Goal: Task Accomplishment & Management: Manage account settings

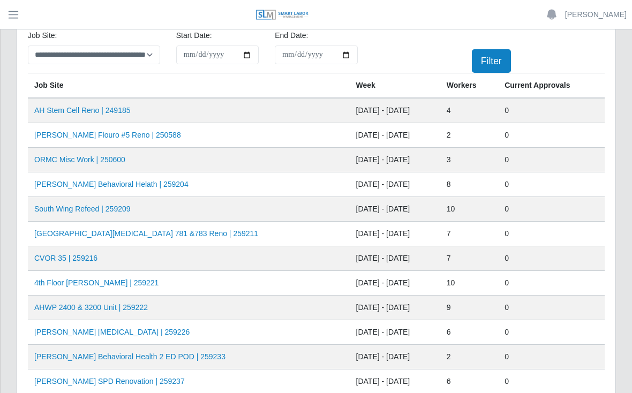
scroll to position [37, 0]
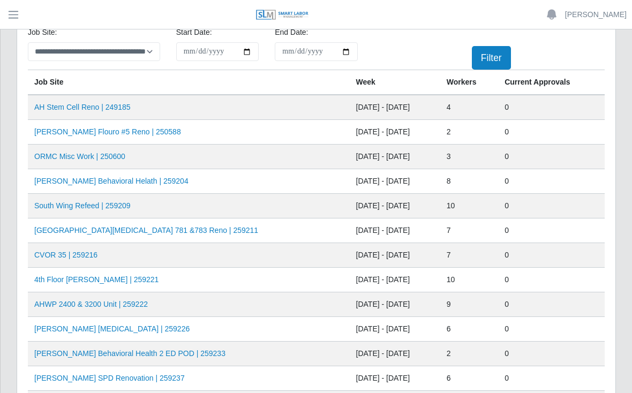
click at [221, 304] on td "AHWP 2400 & 3200 Unit | 259222" at bounding box center [189, 304] width 322 height 25
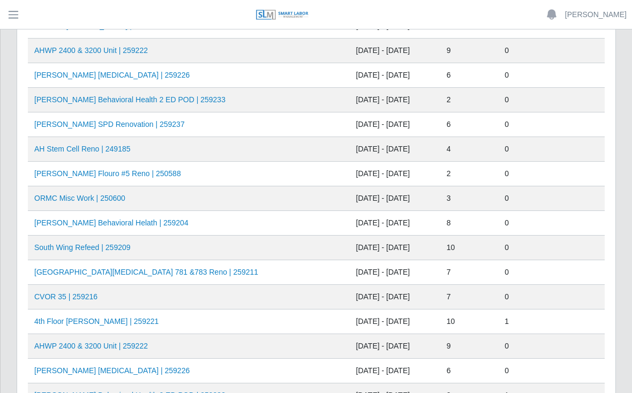
scroll to position [293, 0]
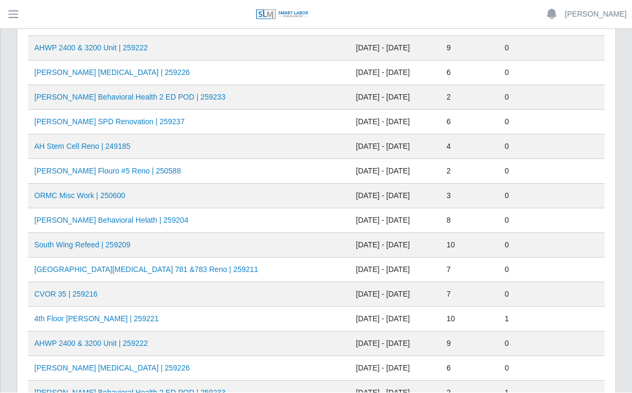
click at [268, 342] on td "AHWP 2400 & 3200 Unit | 259222" at bounding box center [189, 344] width 322 height 25
click at [129, 344] on link "AHWP 2400 & 3200 Unit | 259222" at bounding box center [91, 344] width 114 height 9
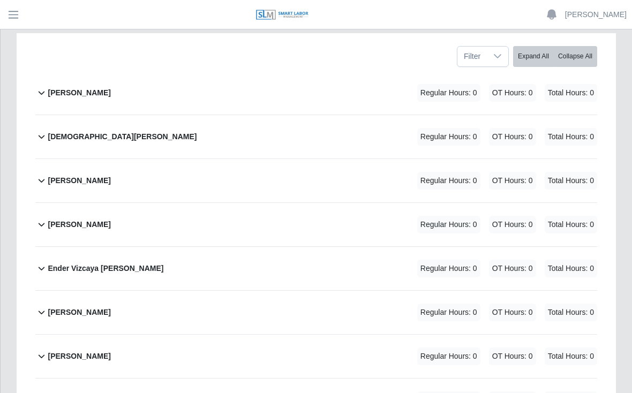
scroll to position [204, 0]
click at [337, 204] on div "[PERSON_NAME] Regular Hours: 0 OT Hours: 0 Total Hours: 0" at bounding box center [322, 225] width 549 height 43
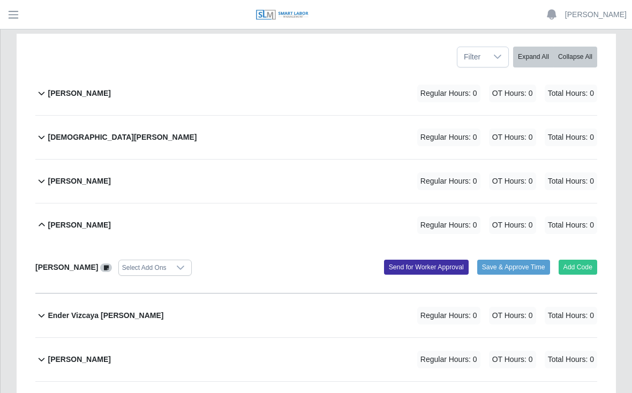
click at [577, 260] on button "Add Code" at bounding box center [578, 267] width 39 height 15
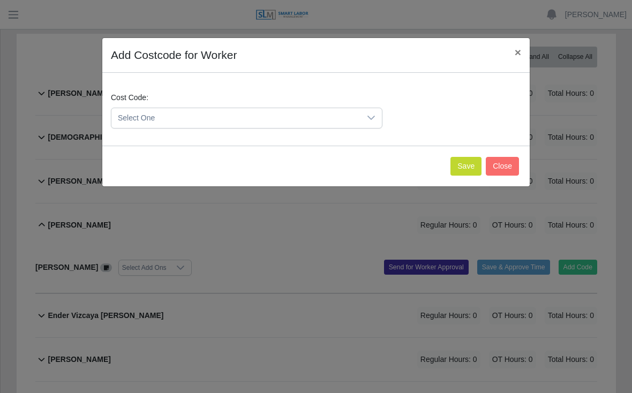
click at [359, 114] on span "Select One" at bounding box center [235, 118] width 249 height 20
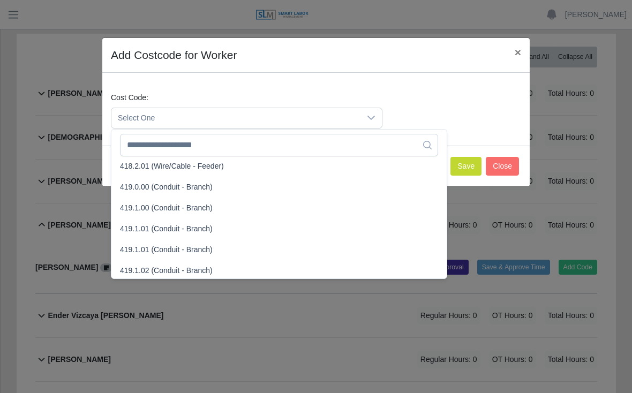
scroll to position [589, 0]
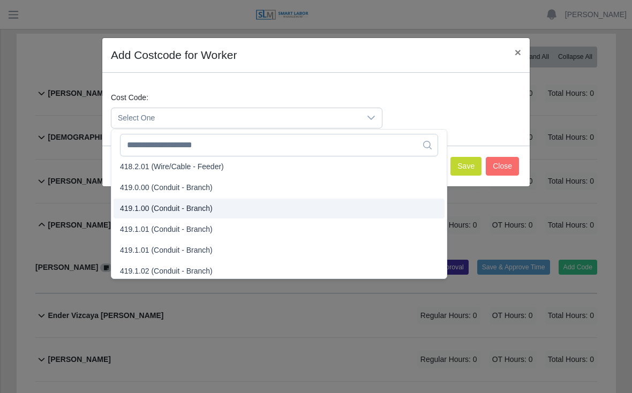
click at [142, 211] on span "419.1.00 (Conduit - Branch)" at bounding box center [166, 208] width 93 height 11
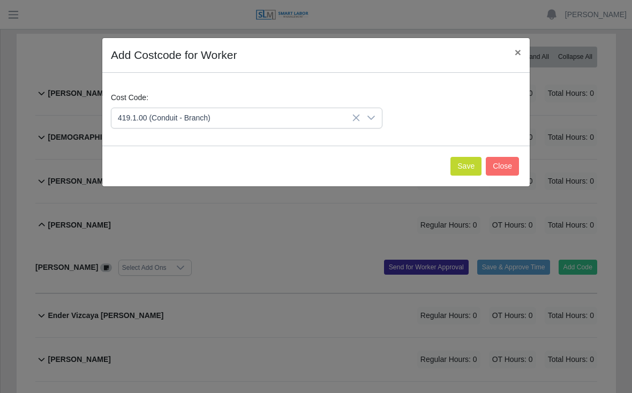
click at [462, 160] on button "Save" at bounding box center [465, 166] width 31 height 19
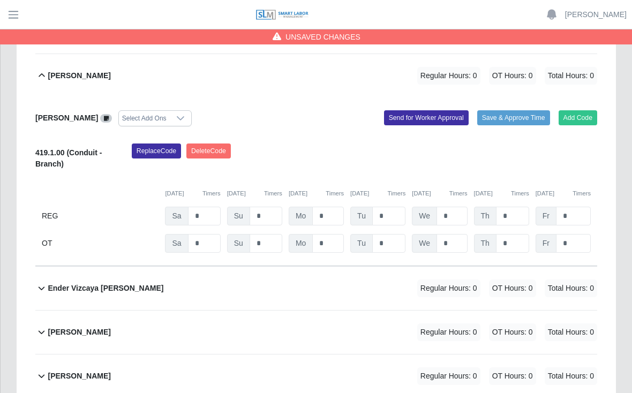
scroll to position [355, 0]
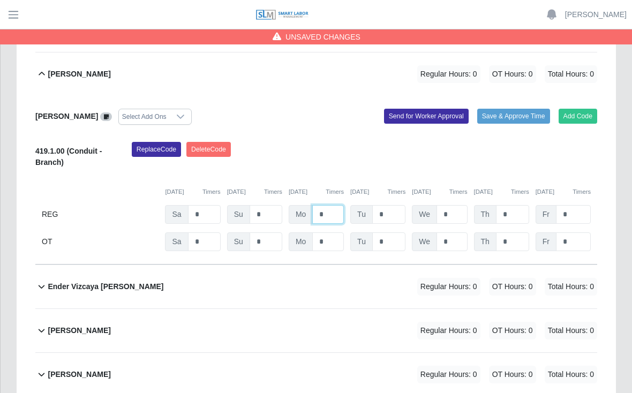
click at [322, 205] on input "*" at bounding box center [328, 214] width 32 height 19
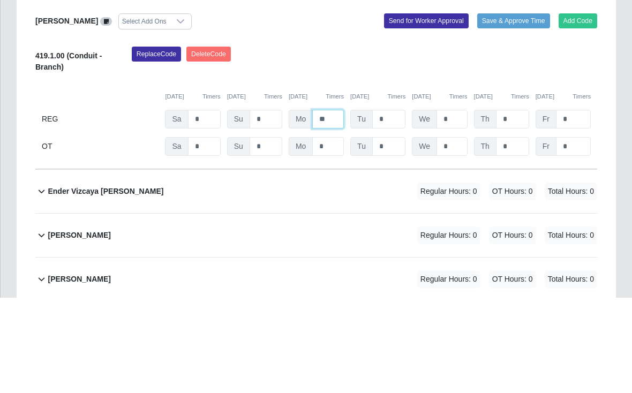
click at [338, 206] on input "**" at bounding box center [328, 215] width 32 height 19
type input "*"
click at [394, 206] on input "*" at bounding box center [388, 215] width 33 height 19
type input "*"
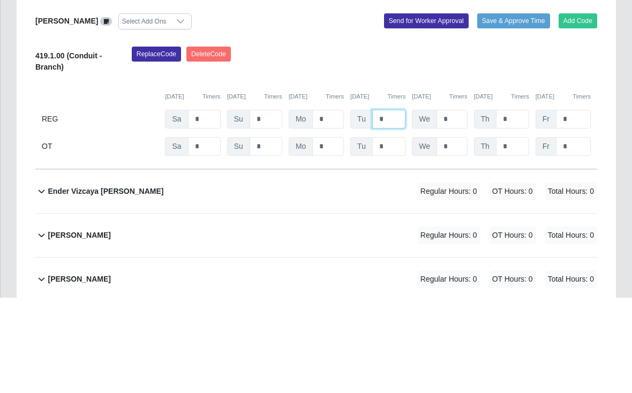
type input "*"
click at [456, 206] on input "*" at bounding box center [451, 215] width 31 height 19
type input "*"
click at [519, 206] on input "*" at bounding box center [512, 215] width 33 height 19
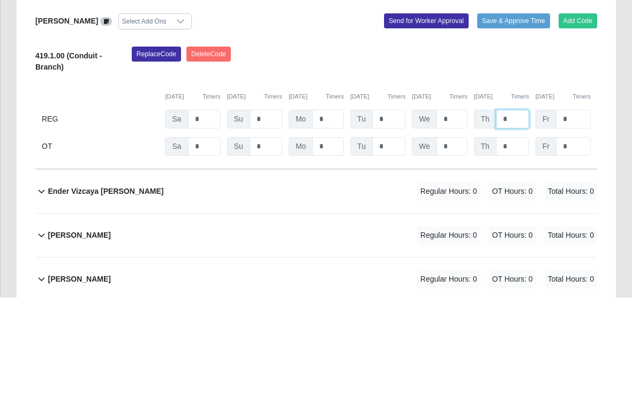
type input "*"
click at [576, 206] on input "*" at bounding box center [573, 215] width 35 height 19
type input "*"
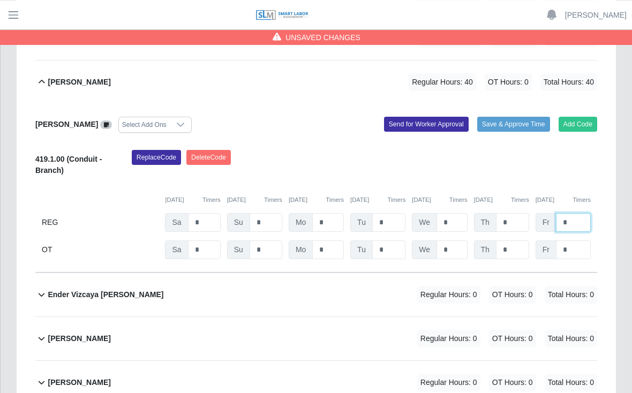
scroll to position [345, 0]
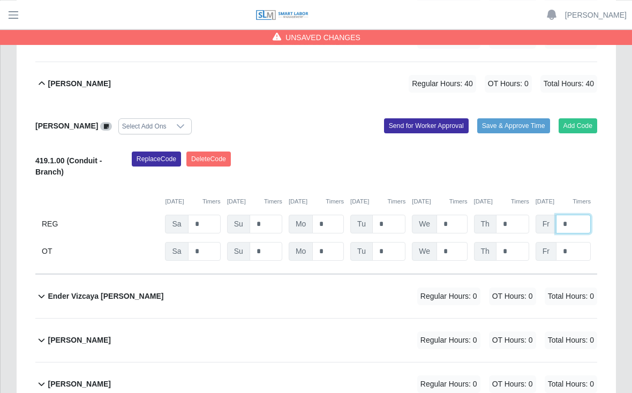
type input "*"
click at [420, 118] on button "Send for Worker Approval" at bounding box center [426, 125] width 85 height 15
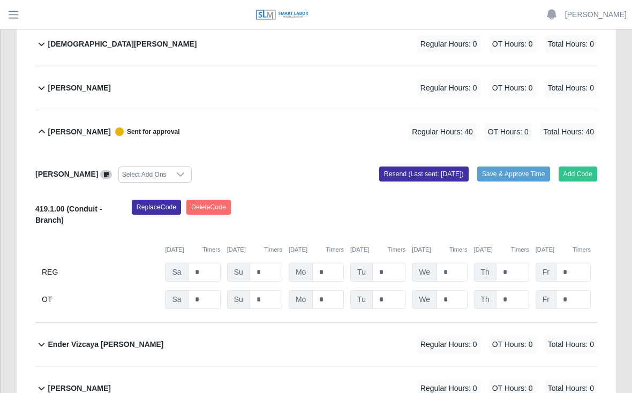
scroll to position [296, 0]
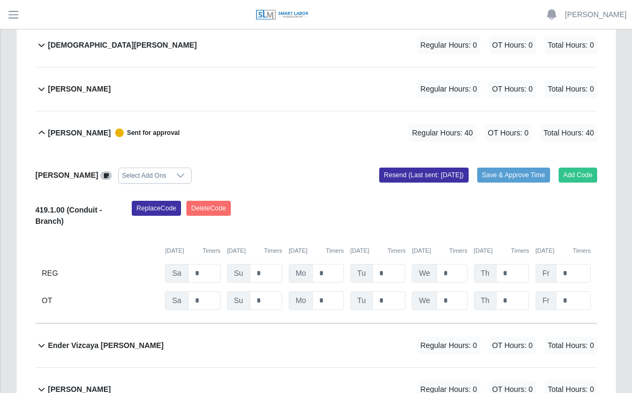
click at [509, 168] on button "Save & Approve Time" at bounding box center [513, 175] width 73 height 15
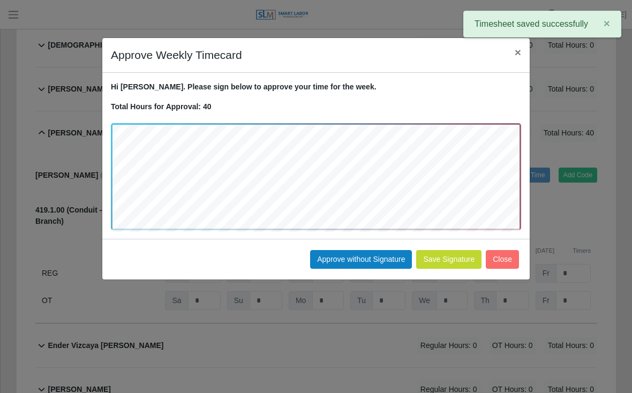
click at [362, 256] on button "Approve without Signature" at bounding box center [361, 259] width 102 height 19
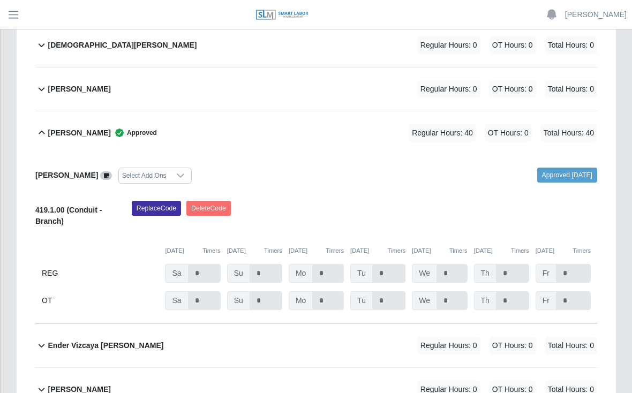
click at [100, 340] on b "Ender Vizcaya [PERSON_NAME]" at bounding box center [106, 345] width 116 height 11
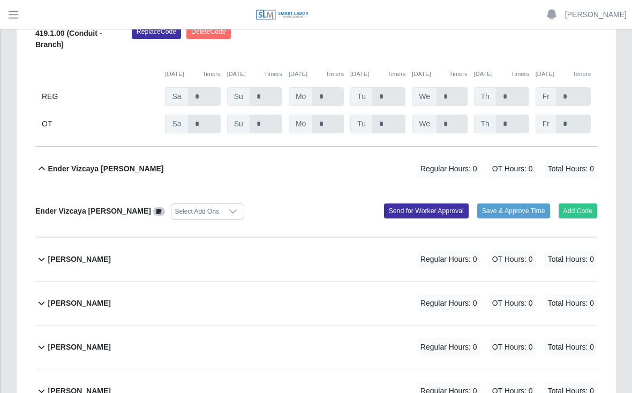
scroll to position [475, 0]
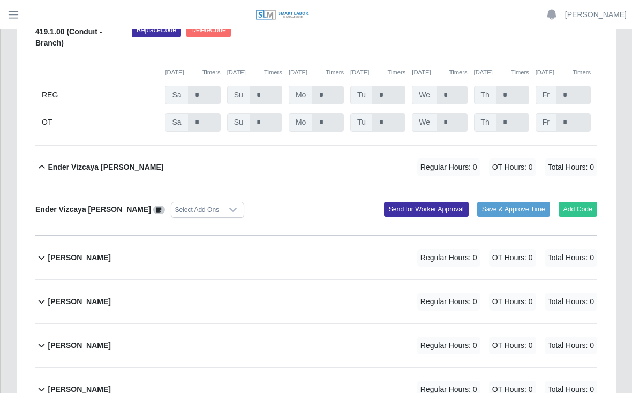
click at [584, 202] on button "Add Code" at bounding box center [578, 209] width 39 height 15
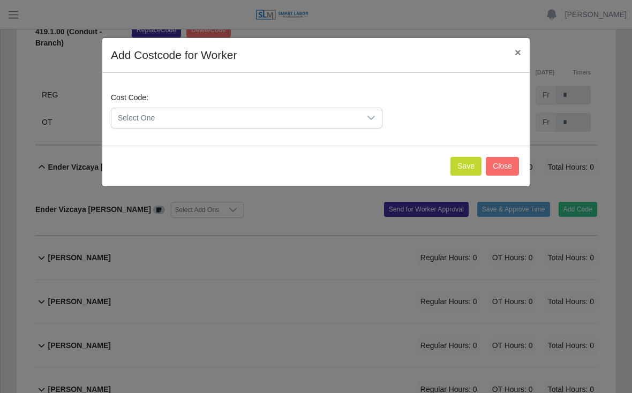
click at [369, 119] on icon at bounding box center [371, 118] width 9 height 9
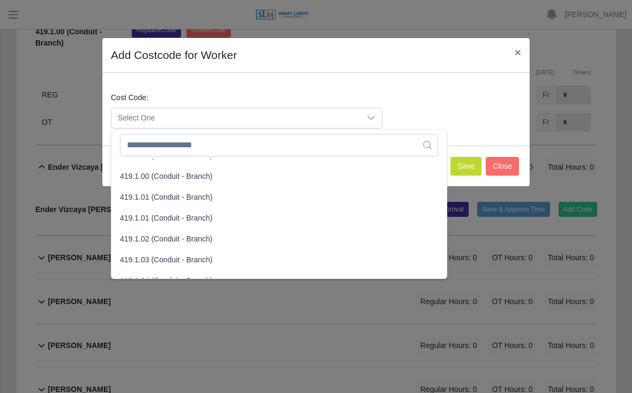
scroll to position [627, 0]
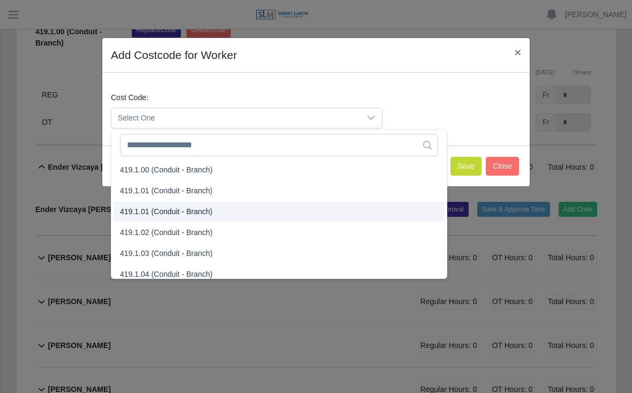
click at [150, 212] on span "419.1.01 (Conduit - Branch)" at bounding box center [166, 211] width 93 height 11
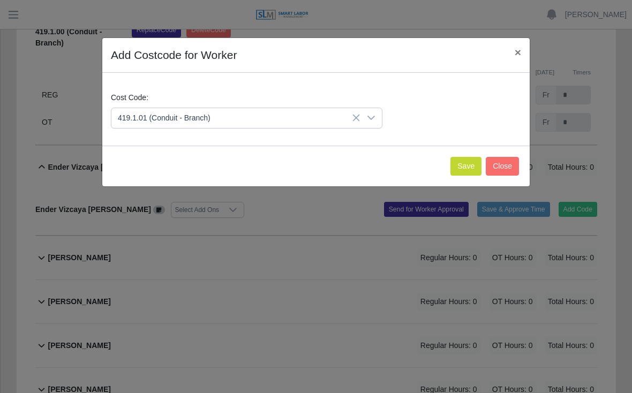
click at [463, 167] on button "Save" at bounding box center [465, 166] width 31 height 19
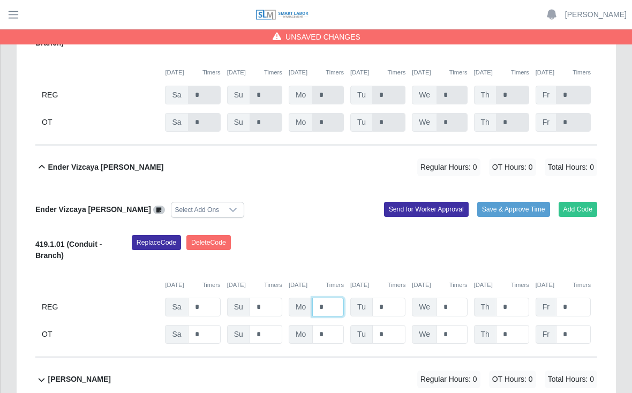
click at [328, 298] on input "*" at bounding box center [328, 307] width 32 height 19
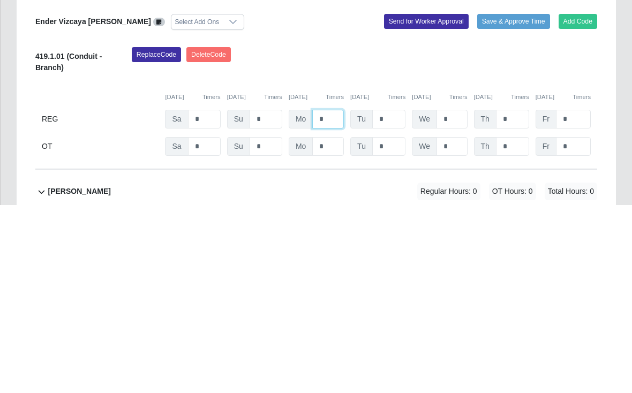
type input "*"
click at [386, 298] on input "*" at bounding box center [388, 307] width 33 height 19
type input "*"
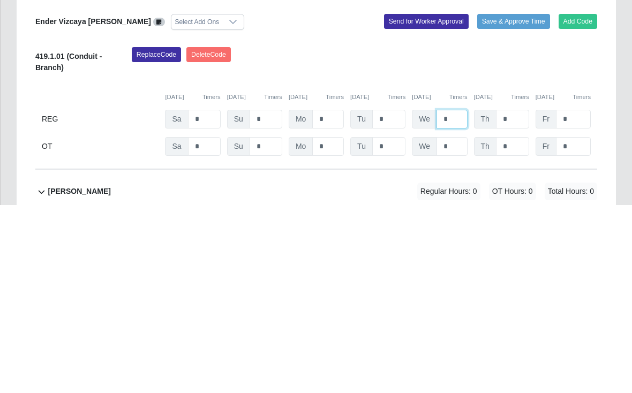
click at [453, 298] on input "*" at bounding box center [451, 307] width 31 height 19
type input "*"
click at [517, 298] on input "*" at bounding box center [512, 307] width 33 height 19
type input "*"
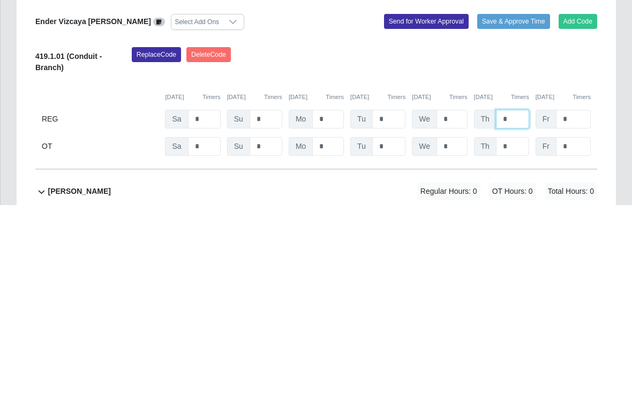
type input "*"
click at [577, 298] on input "*" at bounding box center [573, 307] width 35 height 19
type input "*"
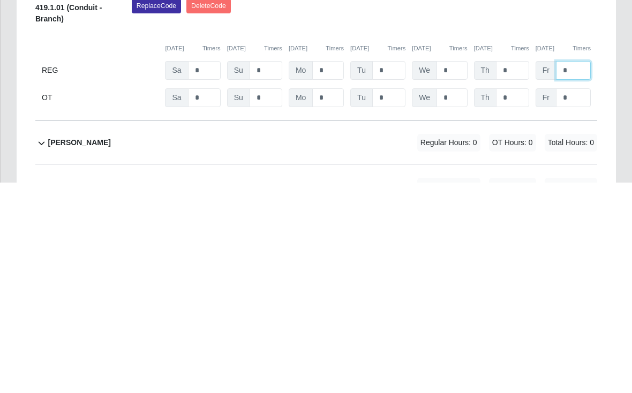
scroll to position [502, 0]
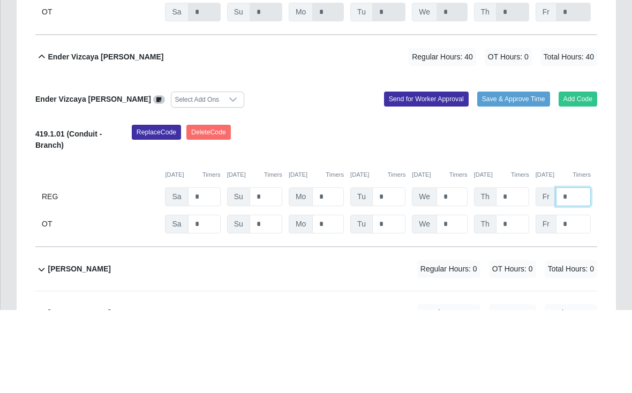
type input "*"
click at [510, 175] on button "Save & Approve Time" at bounding box center [513, 182] width 73 height 15
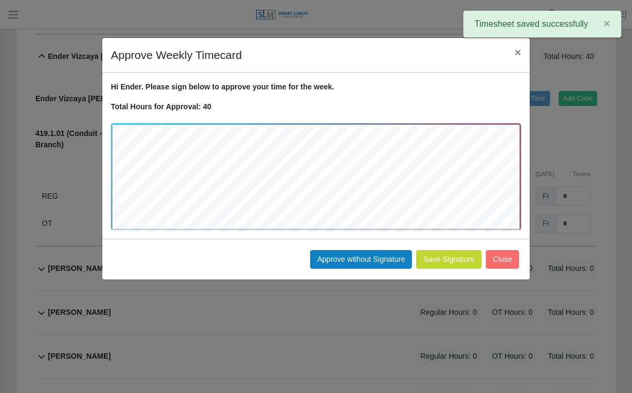
click at [366, 253] on button "Approve without Signature" at bounding box center [361, 259] width 102 height 19
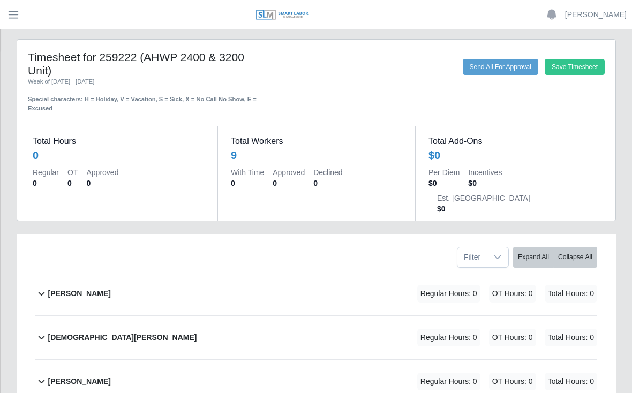
scroll to position [0, 0]
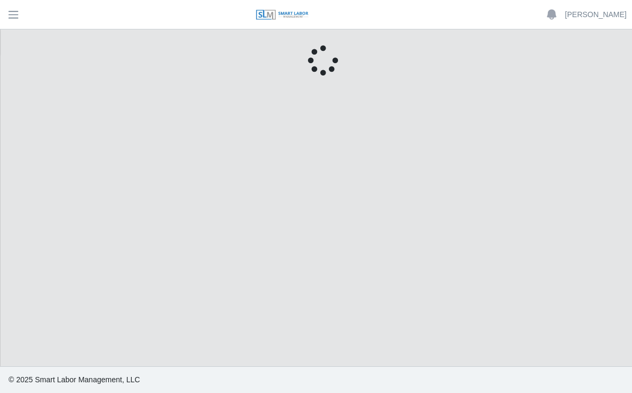
click at [322, 246] on main "Unsaved Timesheet Warning × Please save this timesheet before approving time, o…" at bounding box center [316, 197] width 631 height 337
click at [323, 244] on main "Unsaved Timesheet Warning × Please save this timesheet before approving time, o…" at bounding box center [316, 197] width 631 height 337
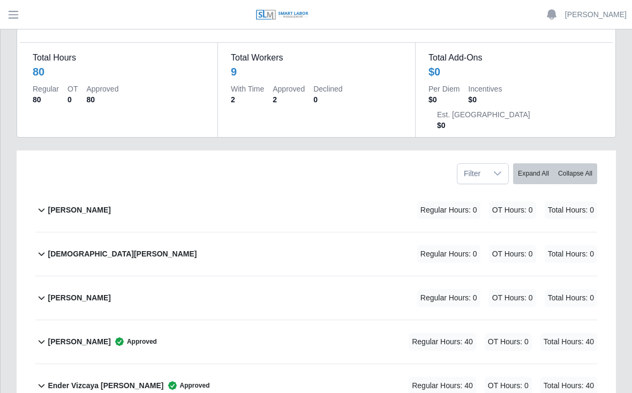
scroll to position [86, 0]
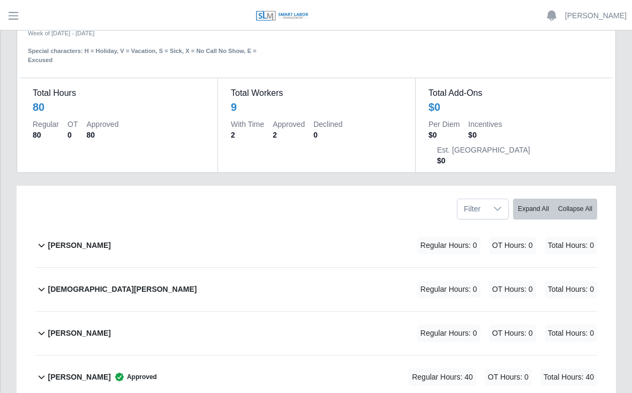
click at [77, 236] on div "Alvaro Pena" at bounding box center [79, 245] width 63 height 18
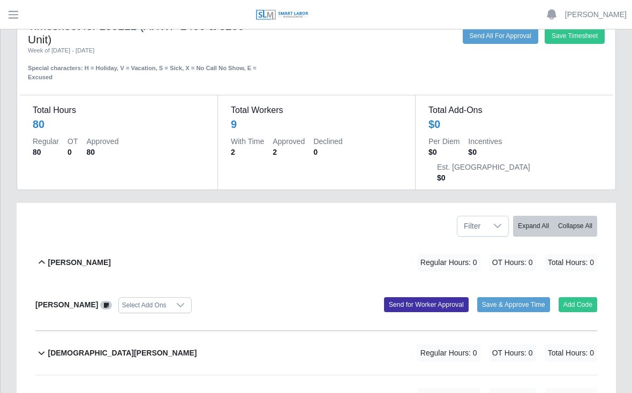
scroll to position [0, 0]
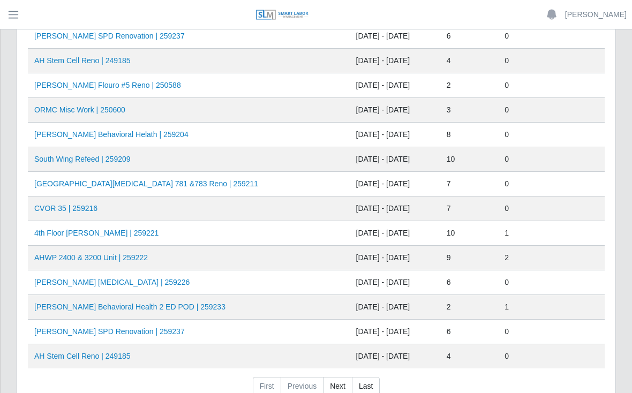
scroll to position [395, 0]
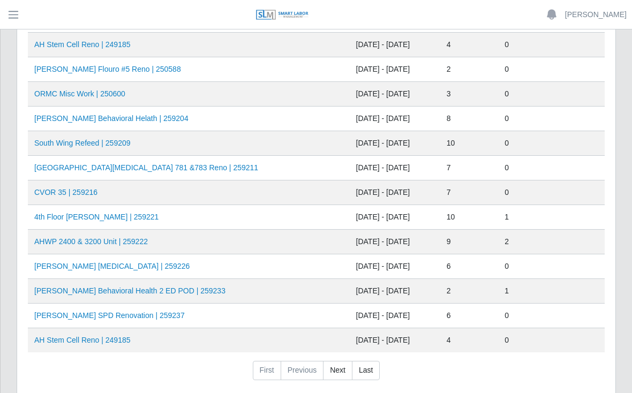
click at [121, 313] on link "[PERSON_NAME] SPD Renovation | 259237" at bounding box center [109, 315] width 150 height 9
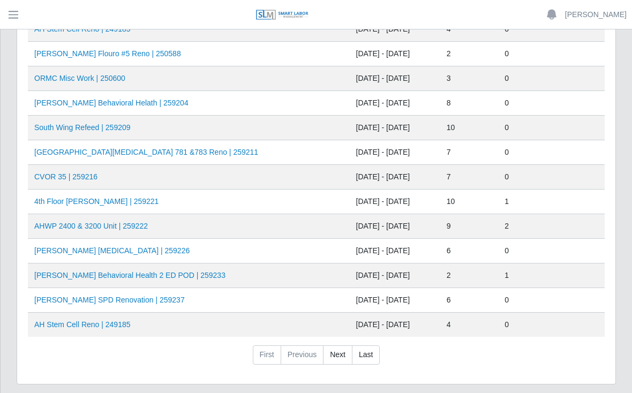
click at [161, 303] on link "[PERSON_NAME] SPD Renovation | 259237" at bounding box center [109, 300] width 150 height 9
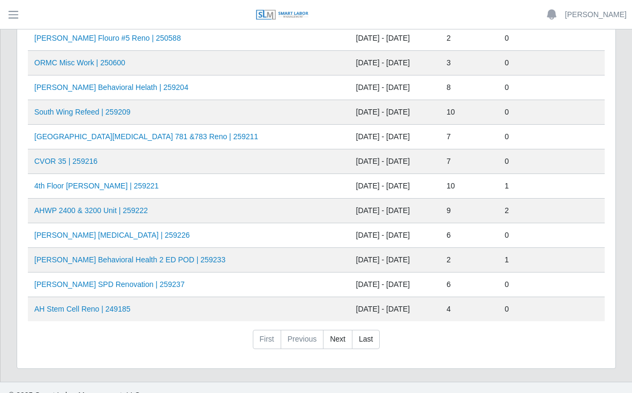
scroll to position [426, 0]
click at [152, 284] on link "AHO Sherman SPD Renovation | 259237" at bounding box center [109, 285] width 150 height 9
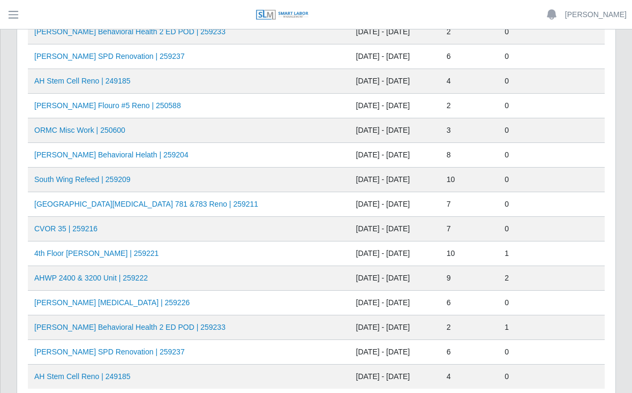
scroll to position [353, 0]
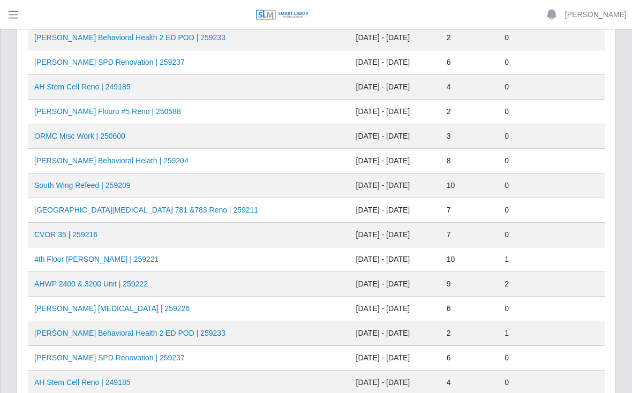
click at [106, 159] on link "AHO Behavioral Helath | 259204" at bounding box center [111, 160] width 154 height 9
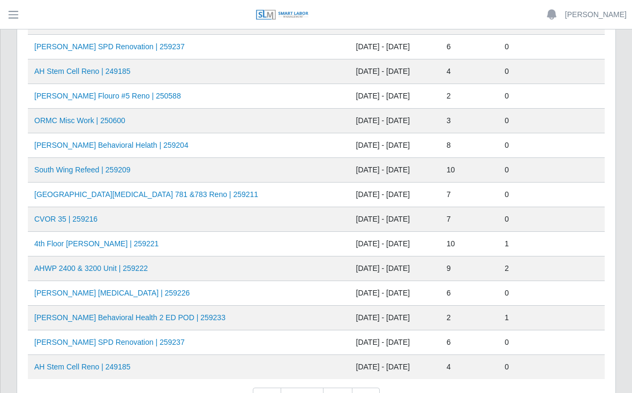
click at [124, 143] on link "AHO Behavioral Helath | 259204" at bounding box center [111, 145] width 154 height 9
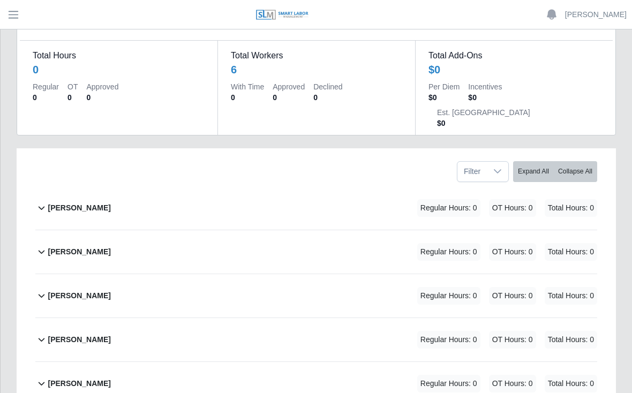
scroll to position [93, 0]
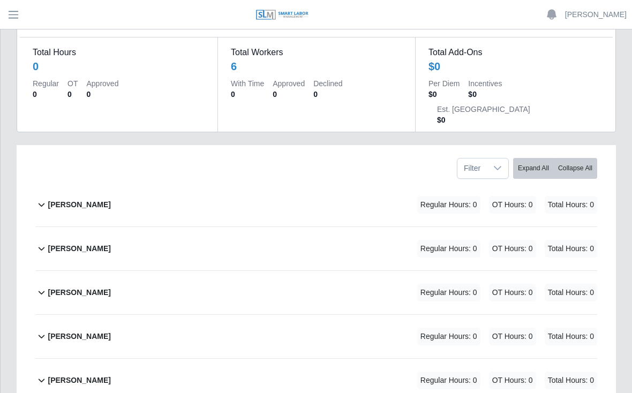
click at [168, 183] on div "[PERSON_NAME] Regular Hours: 0 OT Hours: 0 Total Hours: 0" at bounding box center [322, 204] width 549 height 43
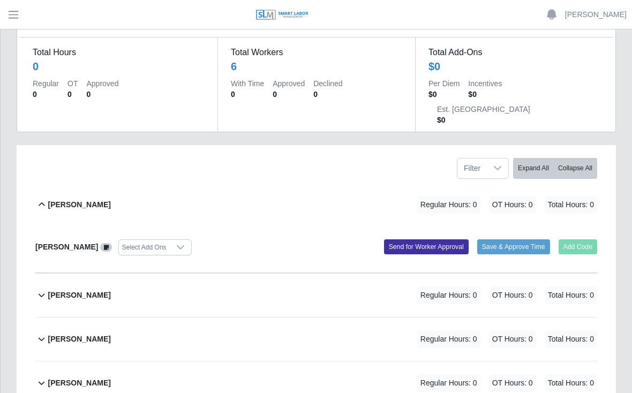
click at [47, 198] on icon at bounding box center [41, 204] width 12 height 13
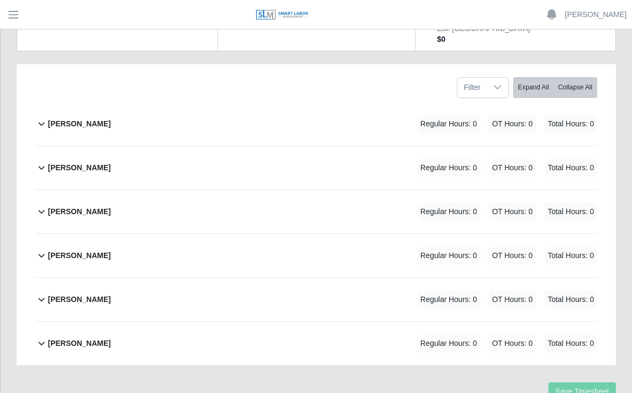
scroll to position [182, 0]
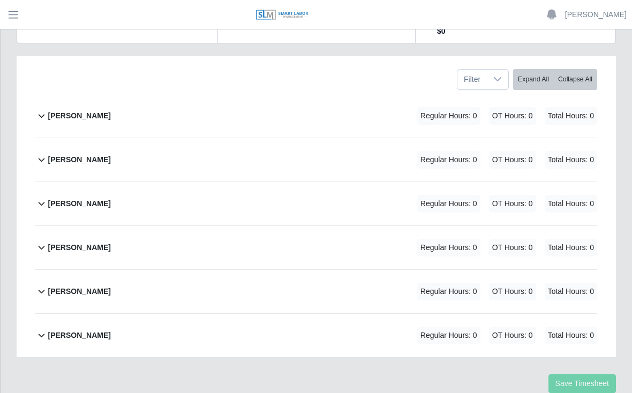
click at [86, 330] on b "[PERSON_NAME]" at bounding box center [79, 335] width 63 height 11
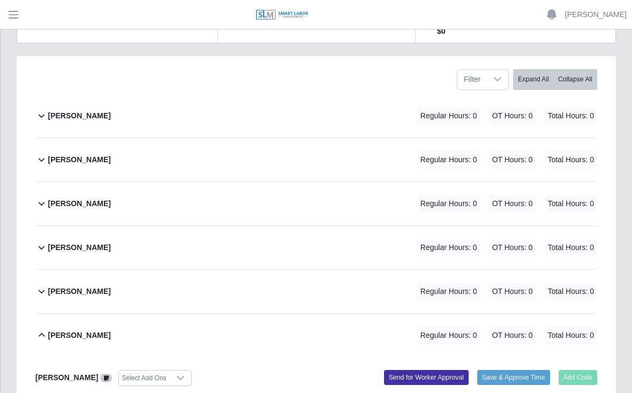
click at [531, 327] on span "OT Hours: 0" at bounding box center [512, 336] width 47 height 18
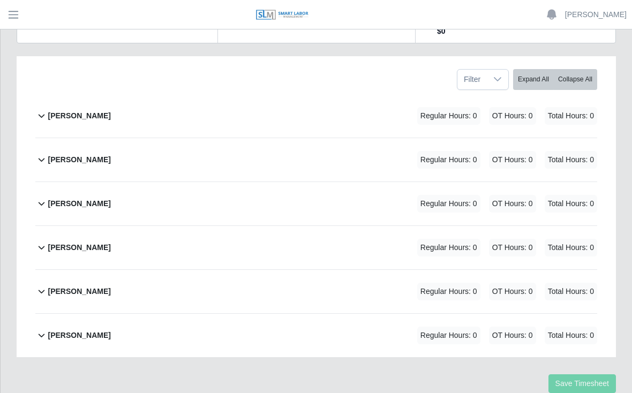
click at [378, 314] on div "Yobany Gonzalez Regular Hours: 0 OT Hours: 0 Total Hours: 0" at bounding box center [322, 335] width 549 height 43
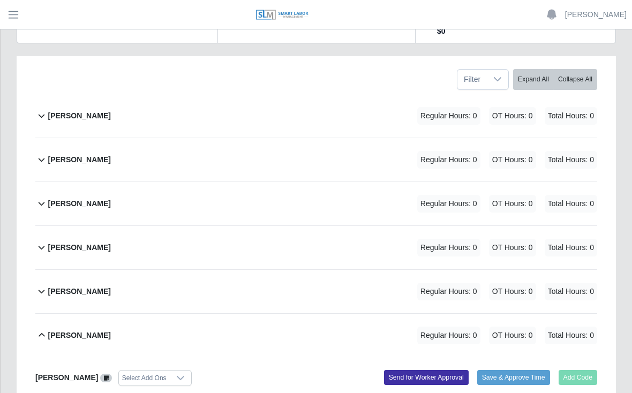
click at [73, 370] on div "Yobany Gonzalez Select Add Ons" at bounding box center [171, 378] width 289 height 16
click at [163, 371] on div "Select Add Ons" at bounding box center [144, 378] width 51 height 15
click at [290, 193] on div "Leandro Carrillo Custodio Regular Hours: 0 OT Hours: 0 Total Hours: 0" at bounding box center [322, 203] width 549 height 43
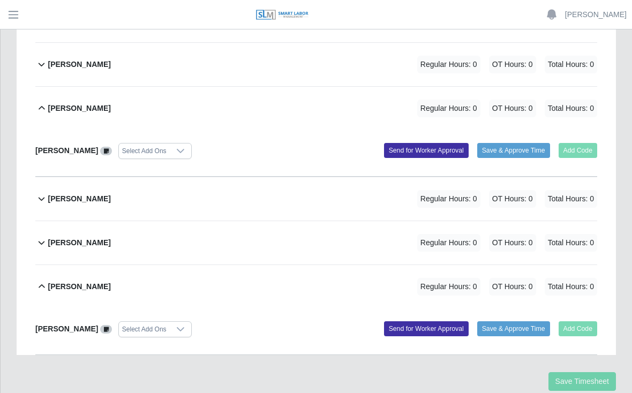
scroll to position [276, 0]
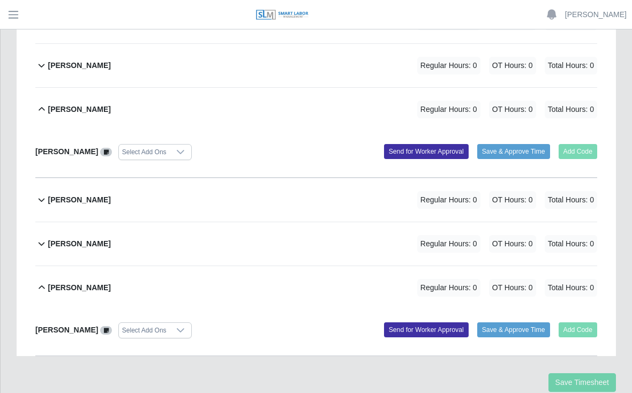
click at [87, 326] on b "[PERSON_NAME]" at bounding box center [66, 330] width 63 height 9
click at [101, 326] on span at bounding box center [106, 330] width 12 height 9
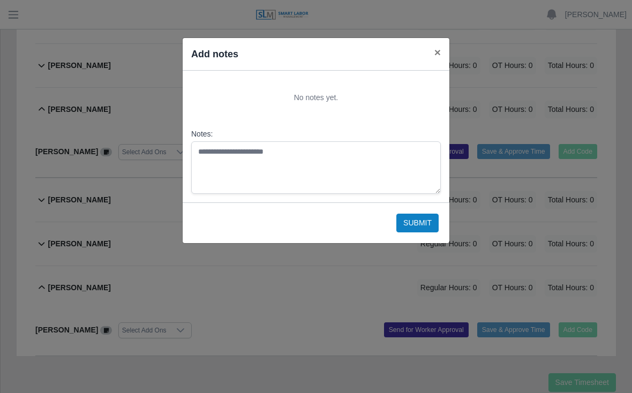
click at [434, 50] on span "×" at bounding box center [437, 52] width 6 height 12
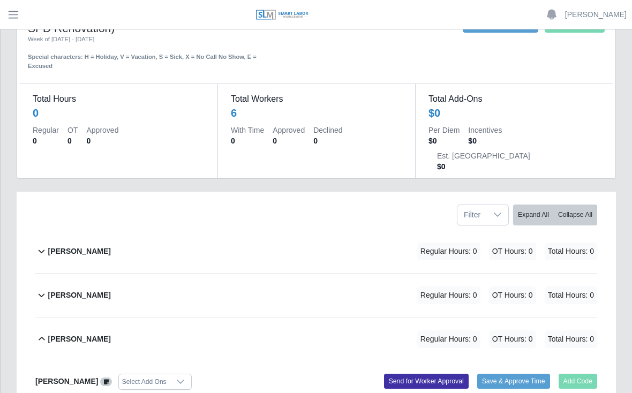
scroll to position [0, 0]
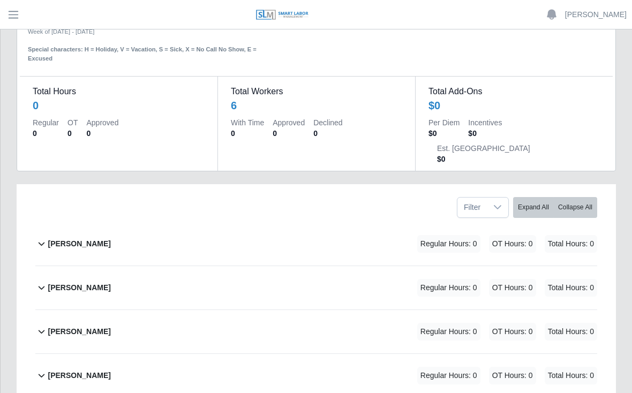
scroll to position [61, 0]
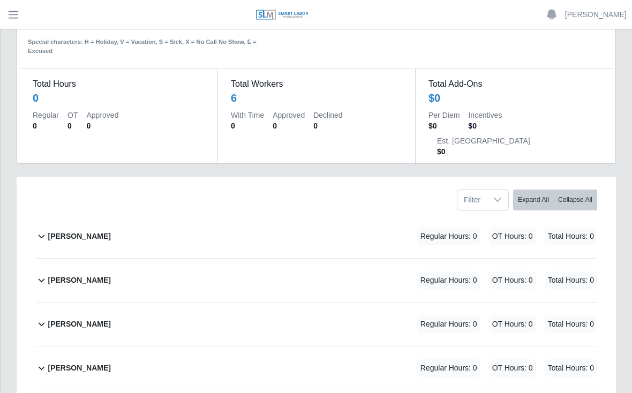
click at [81, 231] on b "[PERSON_NAME]" at bounding box center [79, 236] width 63 height 11
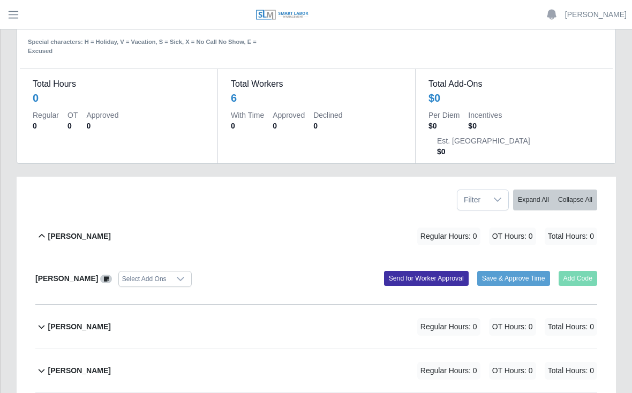
click at [77, 231] on b "[PERSON_NAME]" at bounding box center [79, 236] width 63 height 11
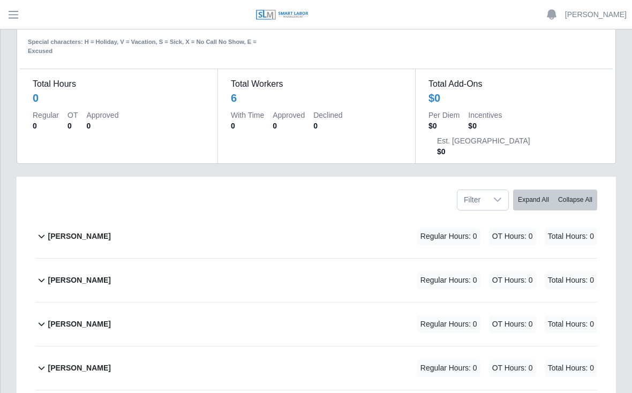
click at [504, 228] on span "OT Hours: 0" at bounding box center [512, 237] width 47 height 18
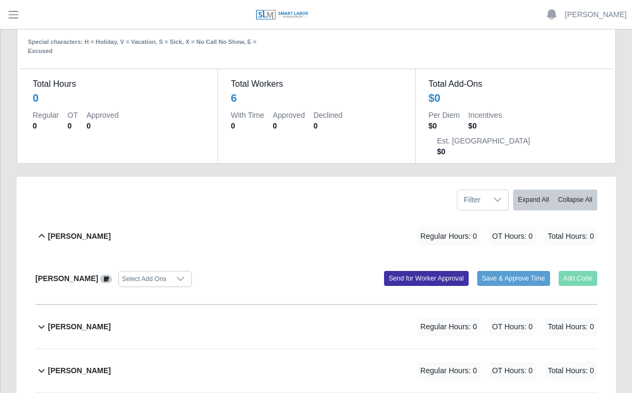
click at [67, 274] on b "[PERSON_NAME]" at bounding box center [66, 278] width 63 height 9
click at [64, 228] on div "[PERSON_NAME]" at bounding box center [79, 237] width 63 height 18
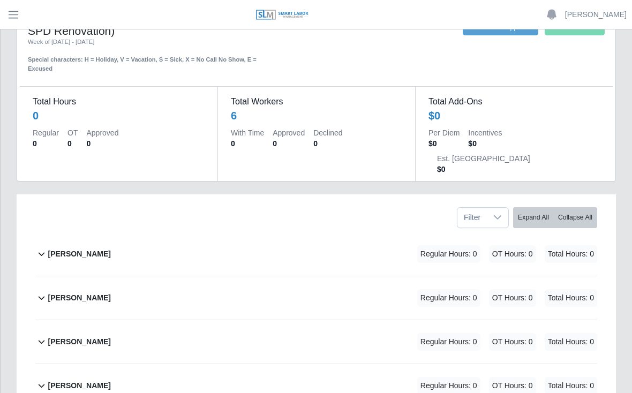
scroll to position [0, 0]
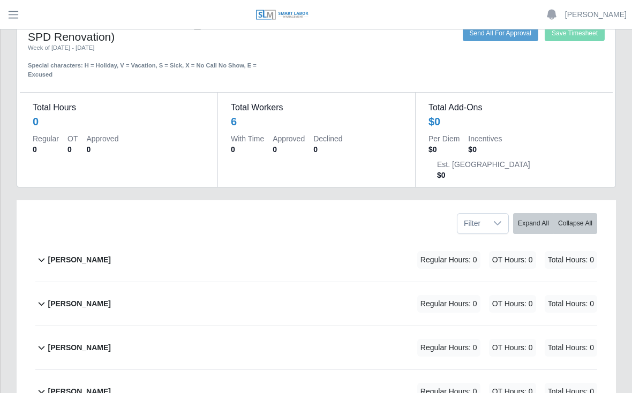
scroll to position [38, 0]
click at [76, 254] on b "[PERSON_NAME]" at bounding box center [79, 259] width 63 height 11
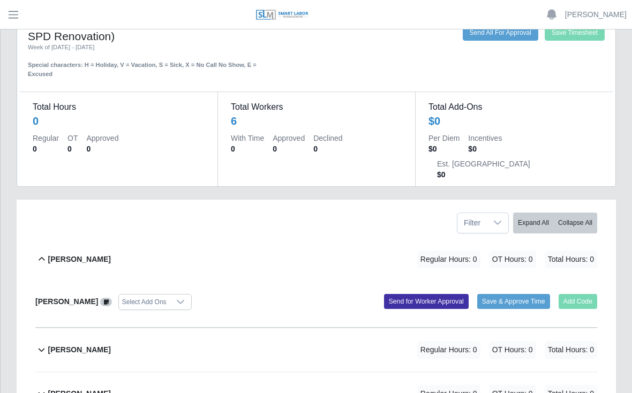
click at [58, 254] on b "[PERSON_NAME]" at bounding box center [79, 259] width 63 height 11
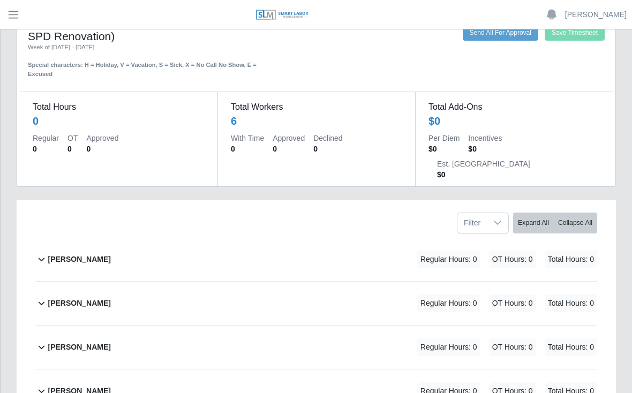
scroll to position [0, 0]
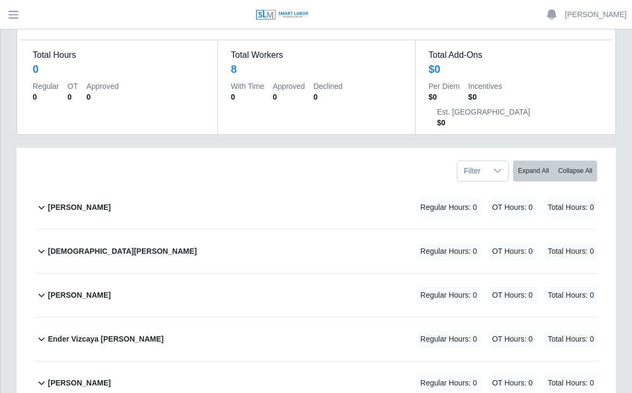
scroll to position [117, 0]
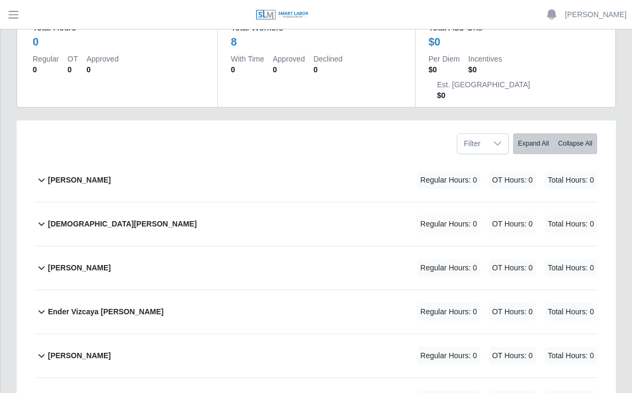
click at [80, 262] on b "[PERSON_NAME]" at bounding box center [79, 267] width 63 height 11
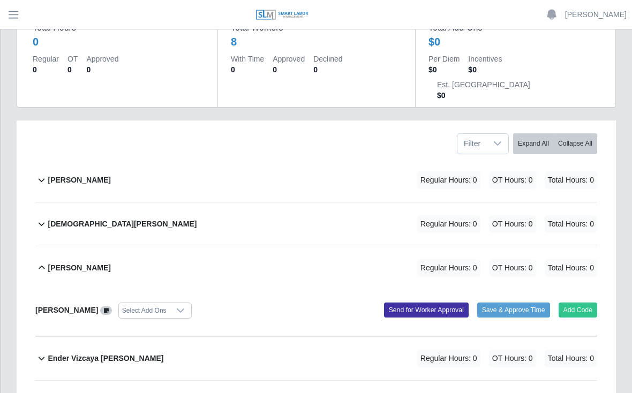
click at [585, 303] on button "Add Code" at bounding box center [578, 310] width 39 height 15
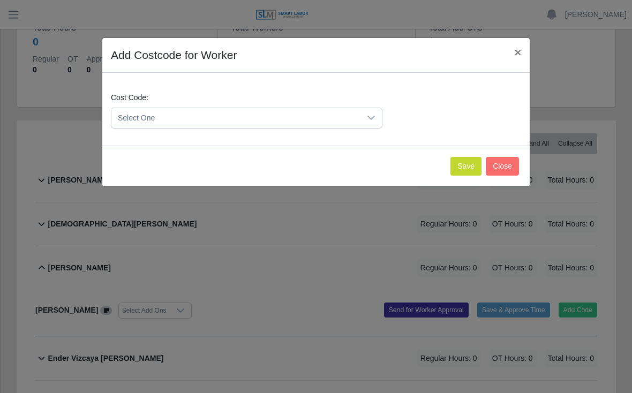
click at [372, 112] on div at bounding box center [370, 118] width 21 height 20
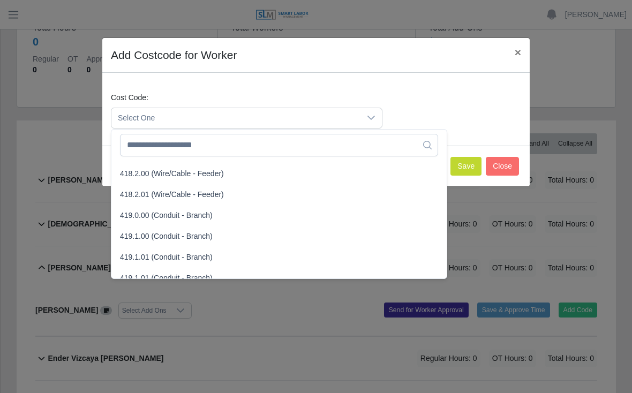
scroll to position [566, 0]
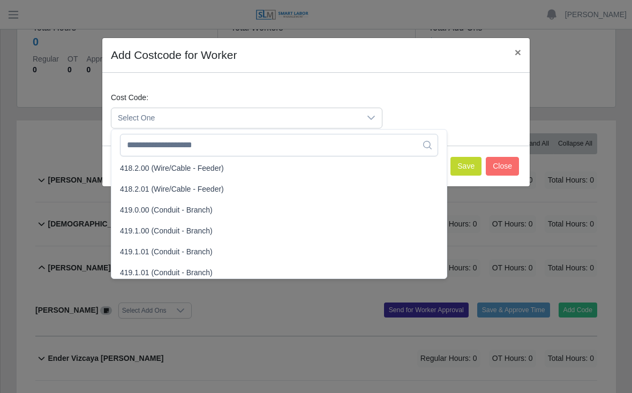
click at [150, 232] on span "419.1.00 (Conduit - Branch)" at bounding box center [166, 230] width 93 height 11
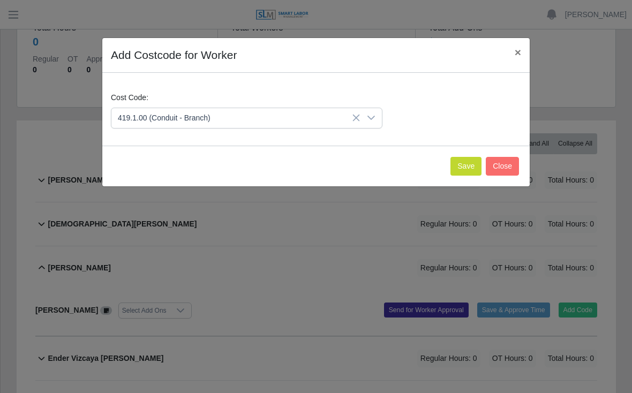
click at [456, 166] on button "Save" at bounding box center [465, 166] width 31 height 19
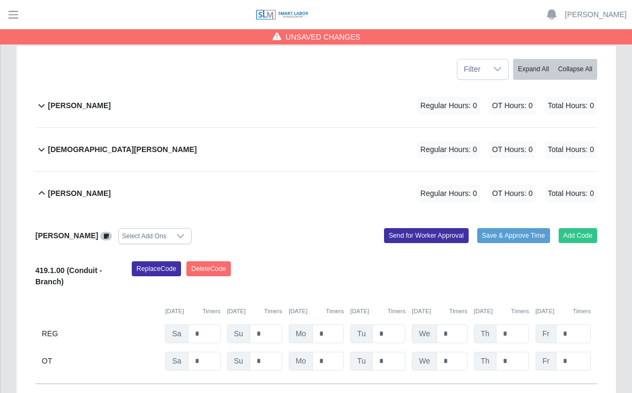
scroll to position [194, 0]
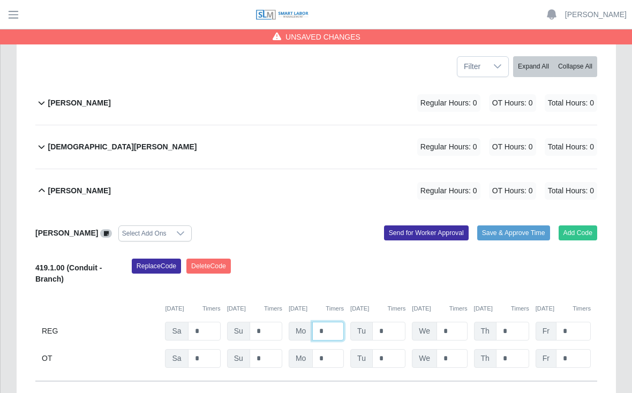
click at [330, 322] on input "*" at bounding box center [328, 331] width 32 height 19
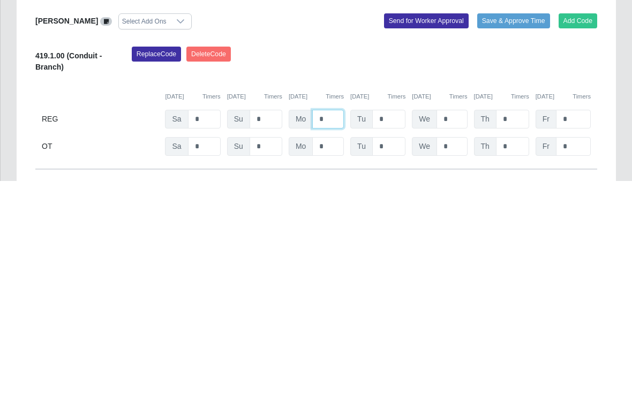
type input "*"
click at [398, 322] on input "*" at bounding box center [388, 331] width 33 height 19
type input "*"
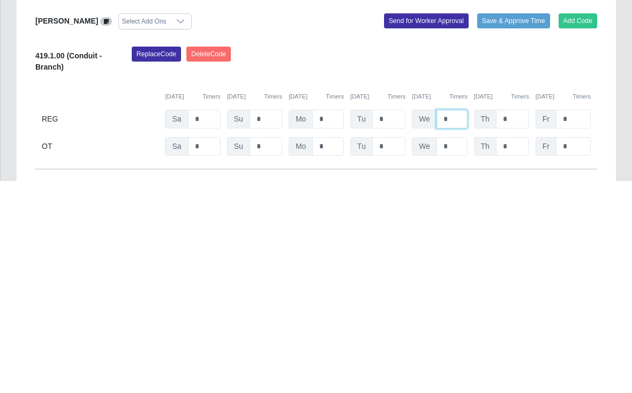
click at [458, 322] on input "*" at bounding box center [451, 331] width 31 height 19
type input "*"
click at [516, 322] on input "*" at bounding box center [512, 331] width 33 height 19
type input "*"
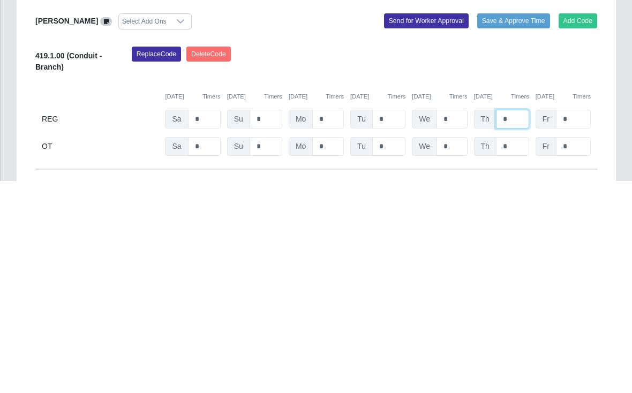
type input "*"
click at [579, 322] on input "*" at bounding box center [573, 331] width 35 height 19
type input "*"
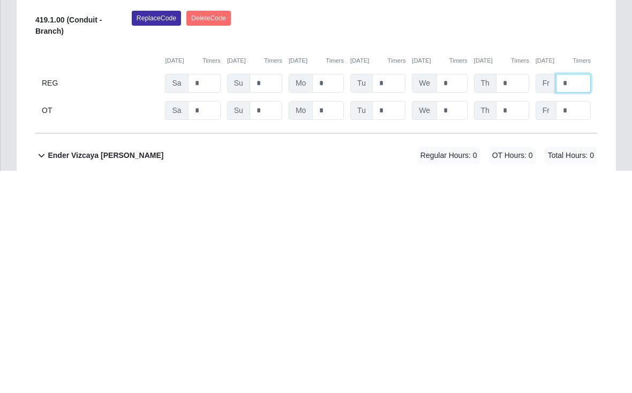
scroll to position [222, 0]
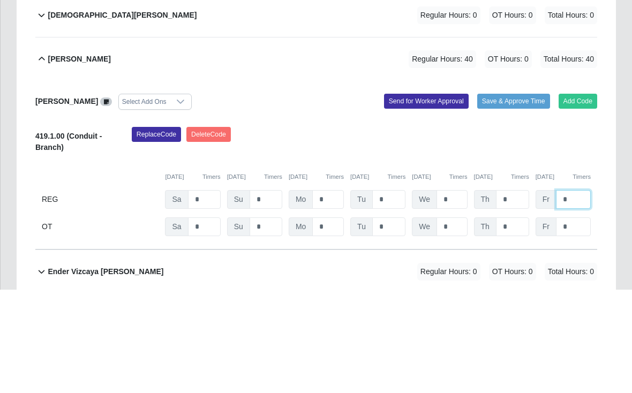
type input "*"
click at [515, 198] on button "Save & Approve Time" at bounding box center [513, 205] width 73 height 15
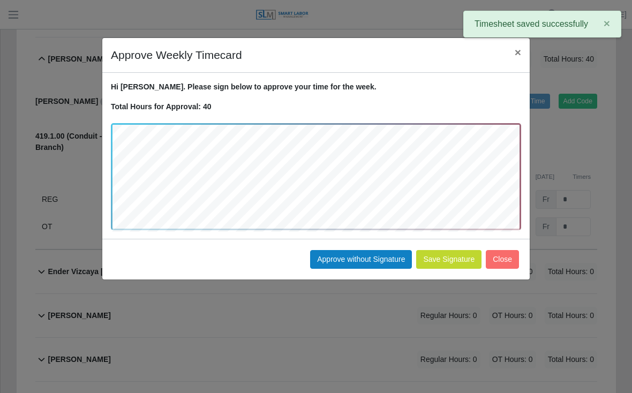
click at [366, 258] on button "Approve without Signature" at bounding box center [361, 259] width 102 height 19
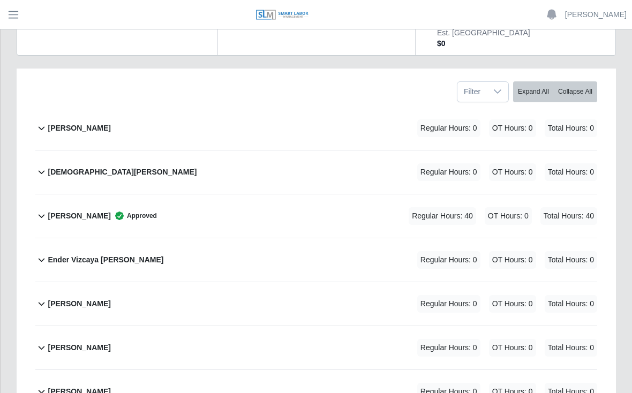
scroll to position [183, 0]
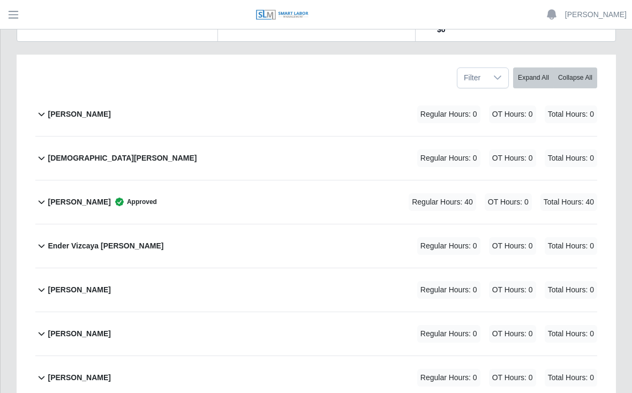
click at [110, 284] on b "[PERSON_NAME]" at bounding box center [79, 289] width 63 height 11
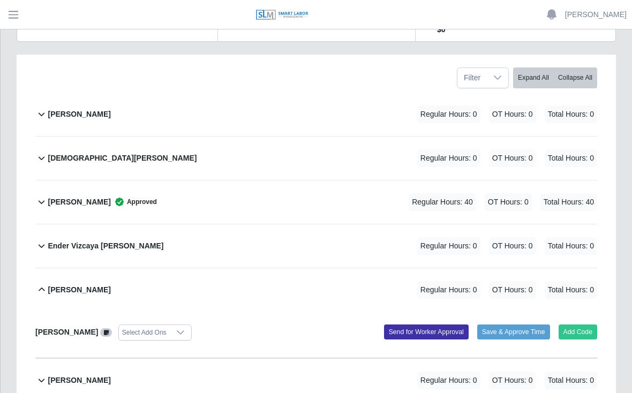
click at [582, 325] on button "Add Code" at bounding box center [578, 332] width 39 height 15
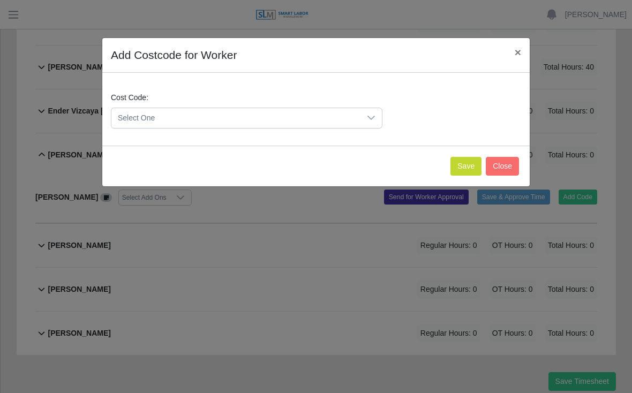
scroll to position [317, 0]
click at [164, 112] on span "Select One" at bounding box center [235, 118] width 249 height 20
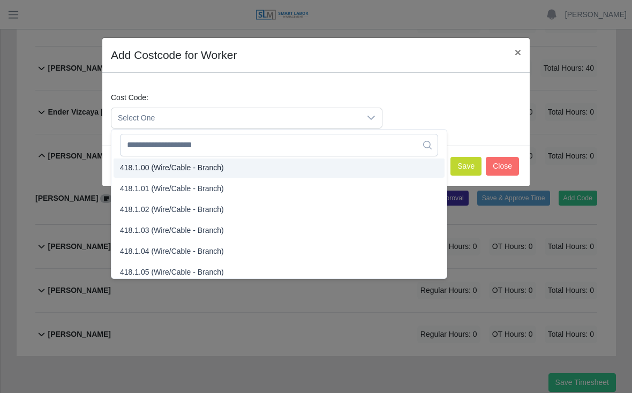
scroll to position [441, 0]
click at [147, 171] on span "418.1.00 (Wire/Cable - Branch)" at bounding box center [172, 168] width 104 height 11
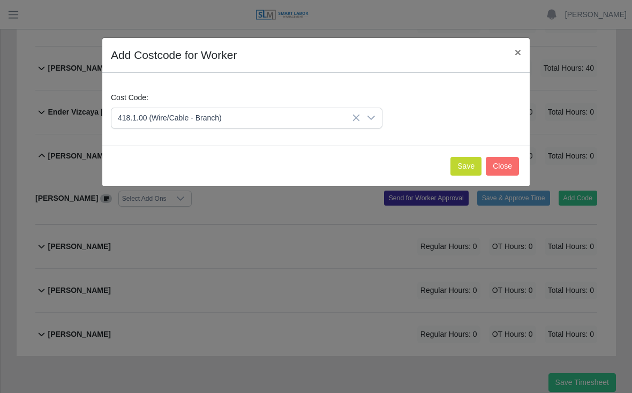
click at [460, 165] on button "Save" at bounding box center [465, 166] width 31 height 19
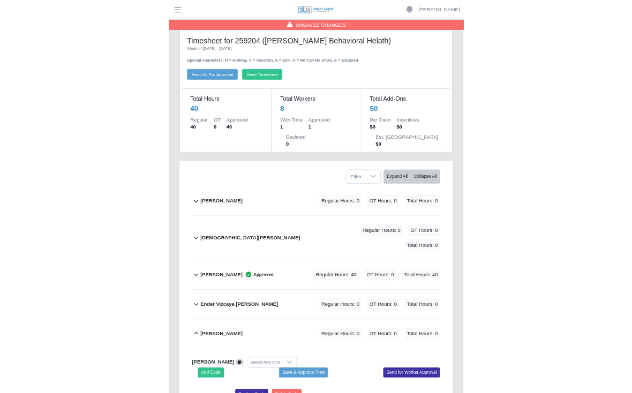
scroll to position [317, 0]
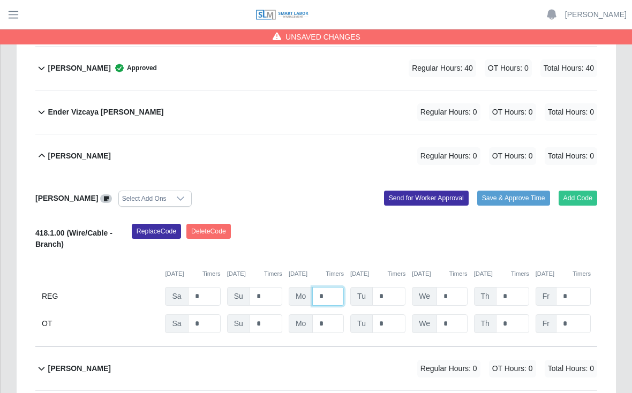
click at [336, 287] on input "*" at bounding box center [328, 296] width 32 height 19
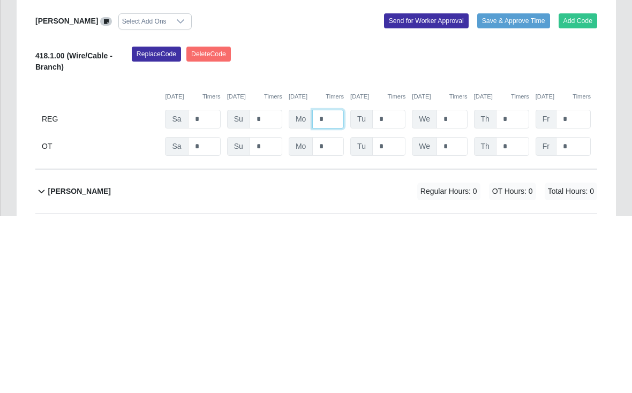
click at [334, 287] on input "*" at bounding box center [328, 296] width 32 height 19
type input "*"
click at [396, 287] on input "*" at bounding box center [388, 296] width 33 height 19
type input "*"
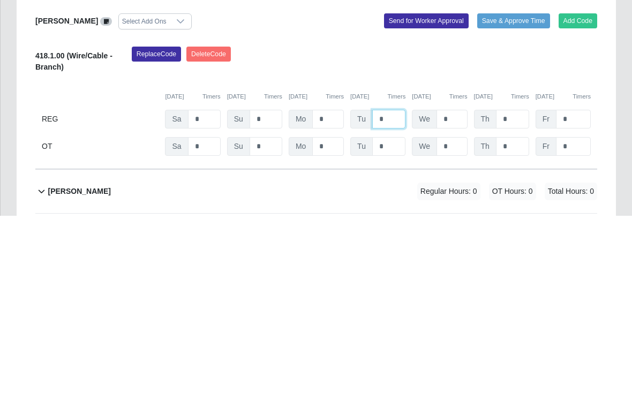
type input "*"
click at [461, 287] on input "*" at bounding box center [451, 296] width 31 height 19
type input "*"
click at [526, 287] on input "*" at bounding box center [512, 296] width 33 height 19
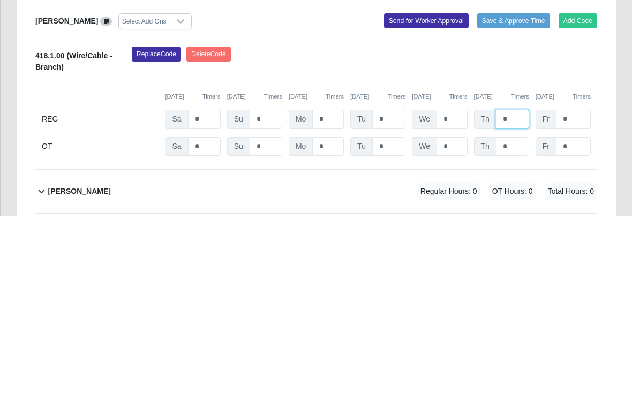
click at [529, 287] on input "*" at bounding box center [512, 296] width 33 height 19
type input "*"
click at [574, 287] on input "*" at bounding box center [573, 296] width 35 height 19
type input "*"
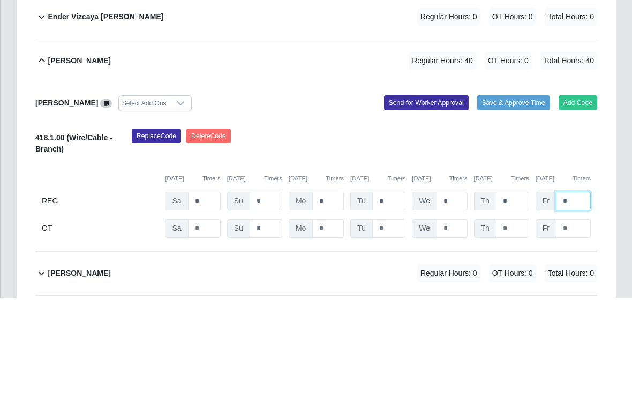
type input "*"
click at [518, 191] on button "Save & Approve Time" at bounding box center [513, 198] width 73 height 15
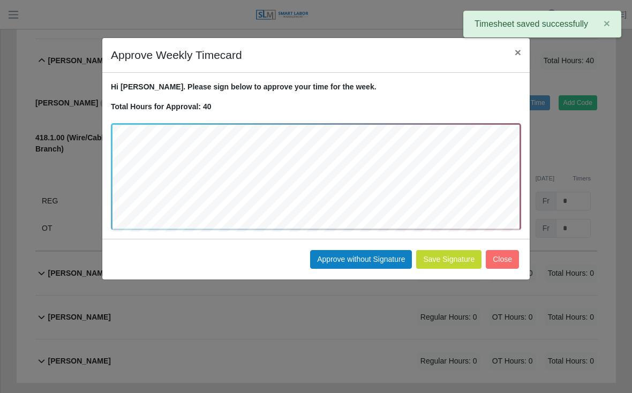
click at [362, 254] on button "Approve without Signature" at bounding box center [361, 259] width 102 height 19
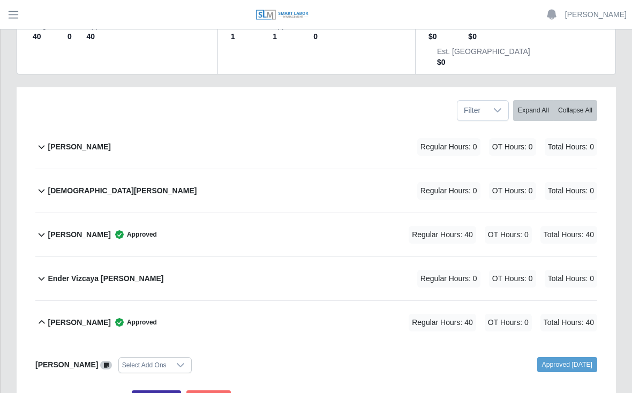
scroll to position [150, 0]
click at [88, 142] on b "Alvaro Pena" at bounding box center [79, 147] width 63 height 11
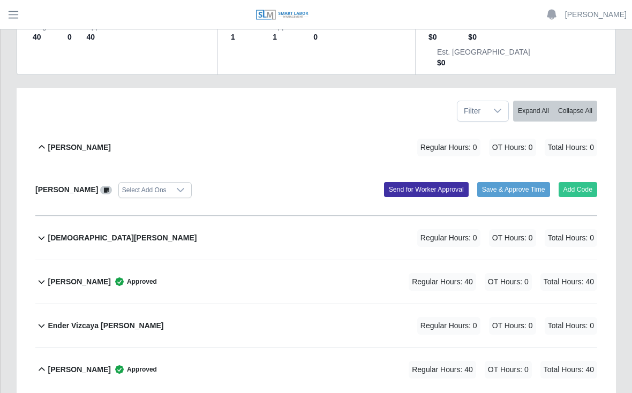
click at [581, 182] on button "Add Code" at bounding box center [578, 189] width 39 height 15
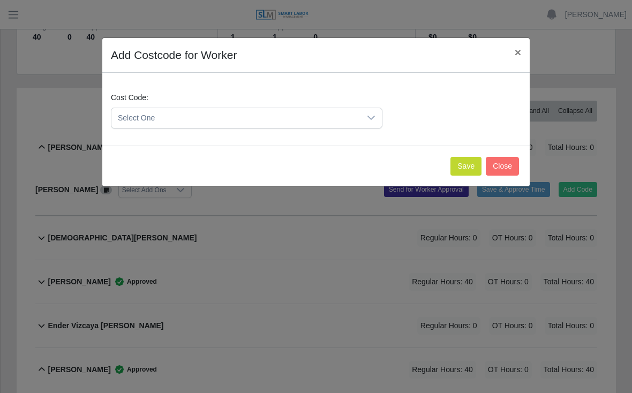
click at [373, 118] on icon at bounding box center [370, 118] width 7 height 4
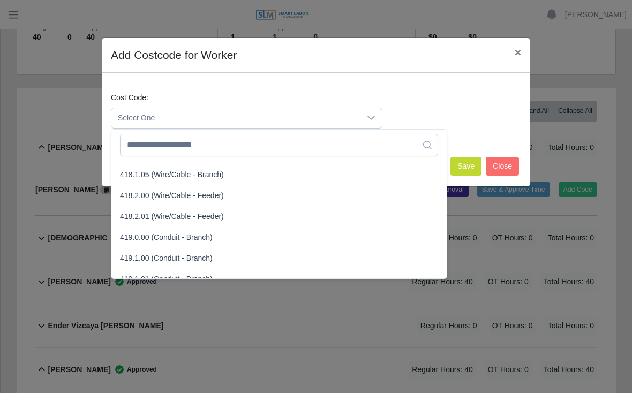
scroll to position [544, 0]
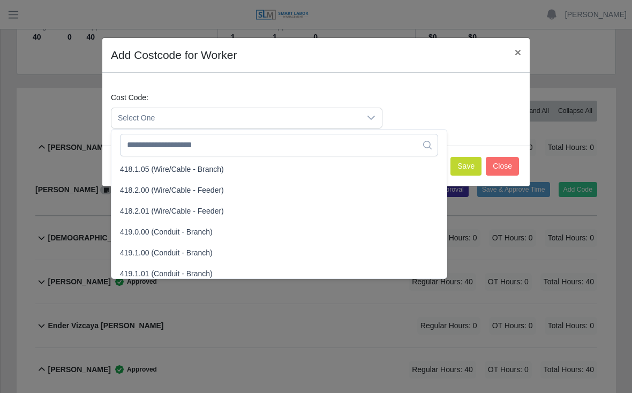
click at [149, 231] on span "419.0.00 (Conduit - Branch)" at bounding box center [166, 232] width 93 height 11
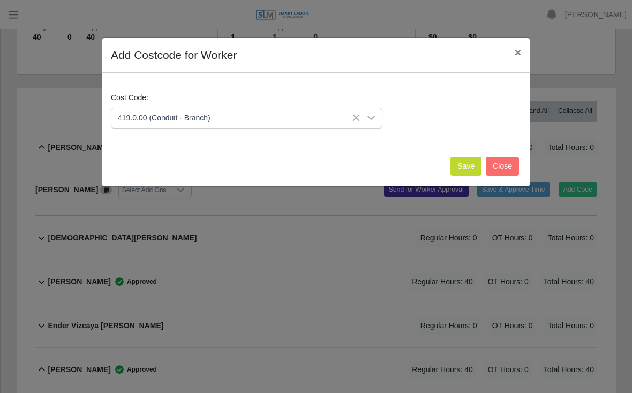
click at [357, 121] on icon at bounding box center [356, 118] width 9 height 9
click at [367, 115] on icon at bounding box center [371, 118] width 9 height 9
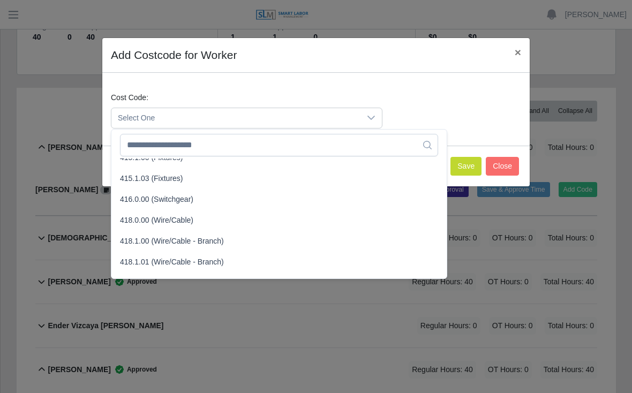
scroll to position [382, 0]
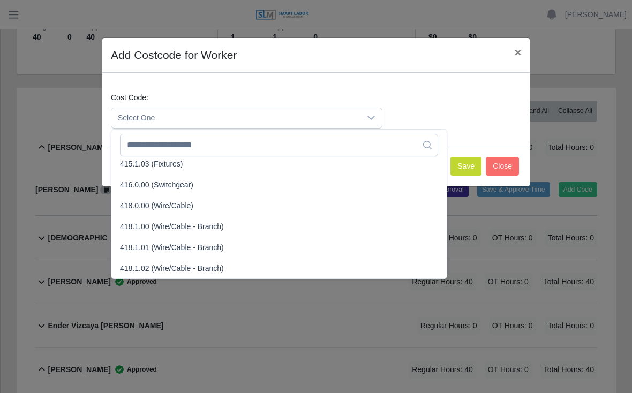
click at [151, 204] on span "418.0.00 (Wire/Cable)" at bounding box center [156, 205] width 73 height 11
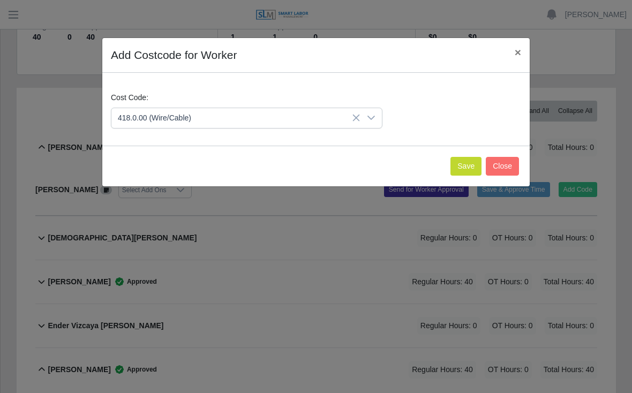
click at [462, 164] on button "Save" at bounding box center [465, 166] width 31 height 19
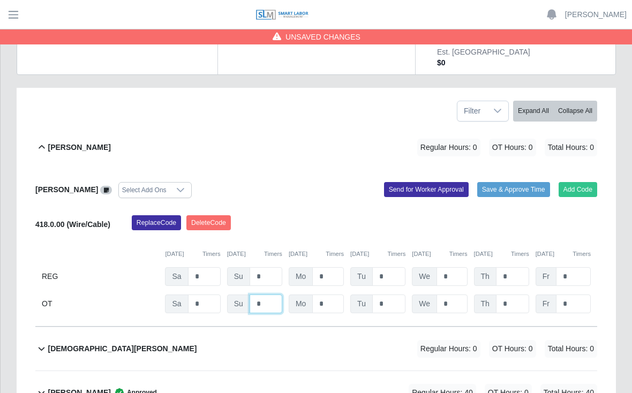
click at [270, 295] on input "*" at bounding box center [266, 304] width 33 height 19
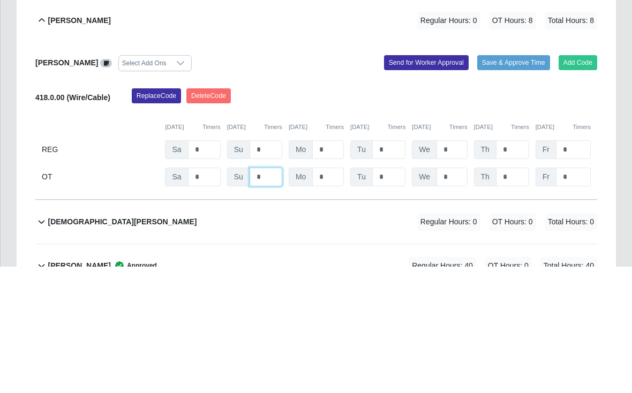
type input "*"
click at [513, 182] on button "Save & Approve Time" at bounding box center [513, 189] width 73 height 15
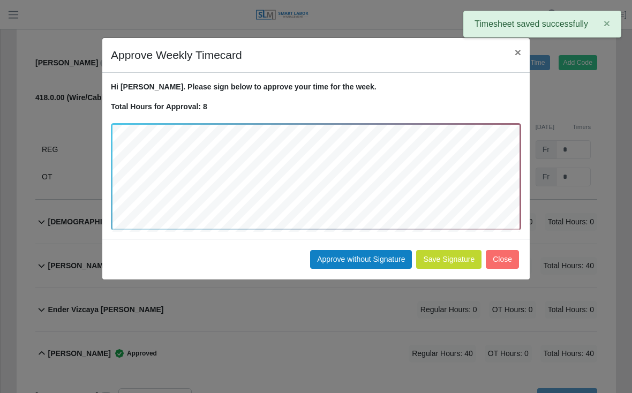
click at [369, 256] on button "Approve without Signature" at bounding box center [361, 259] width 102 height 19
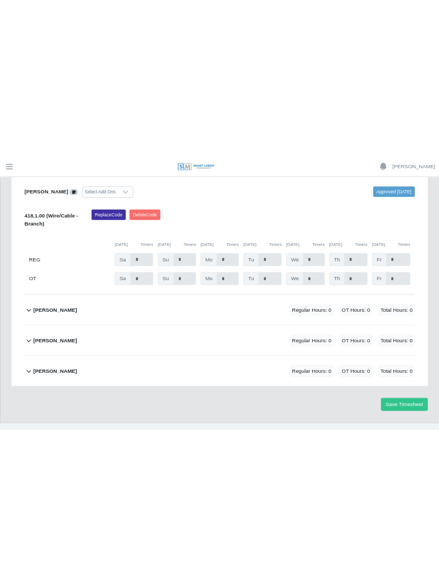
scroll to position [515, 0]
